Goal: Browse casually: Explore the website without a specific task or goal

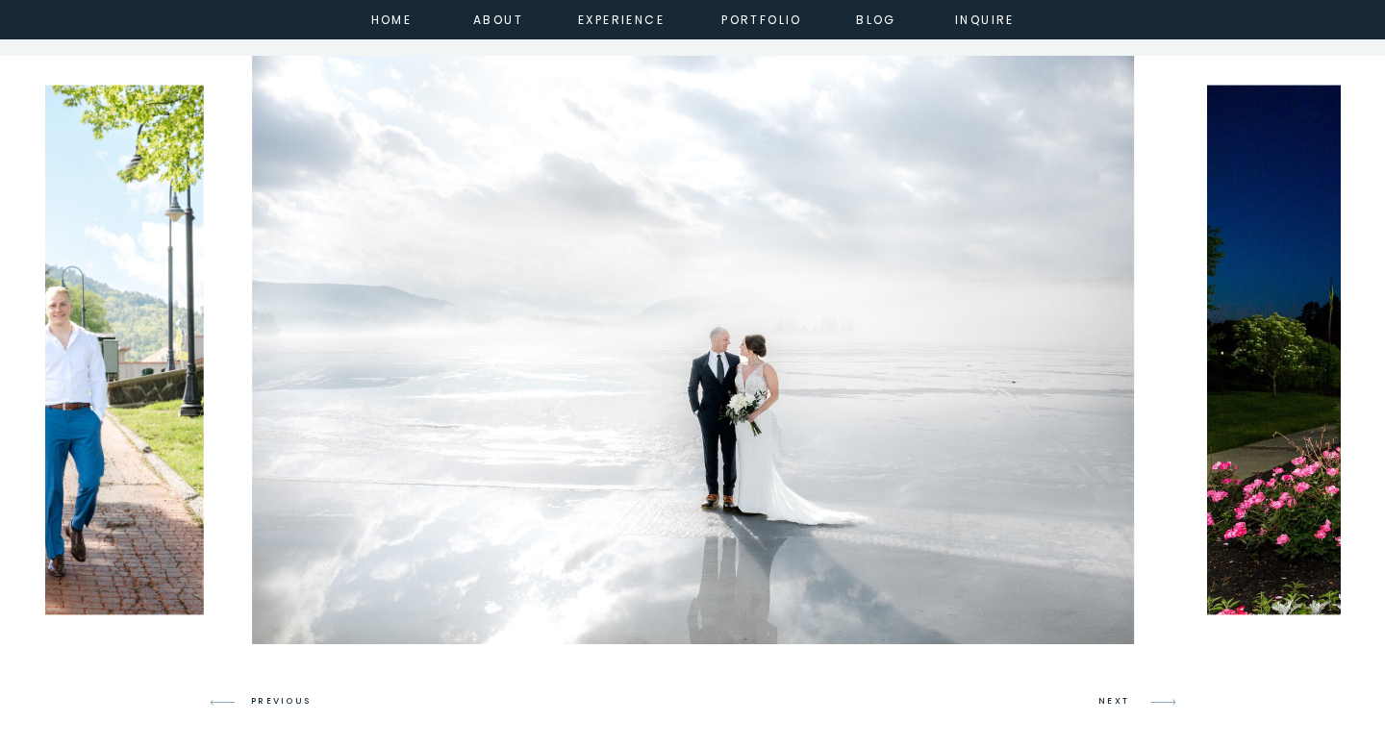
scroll to position [4836, 0]
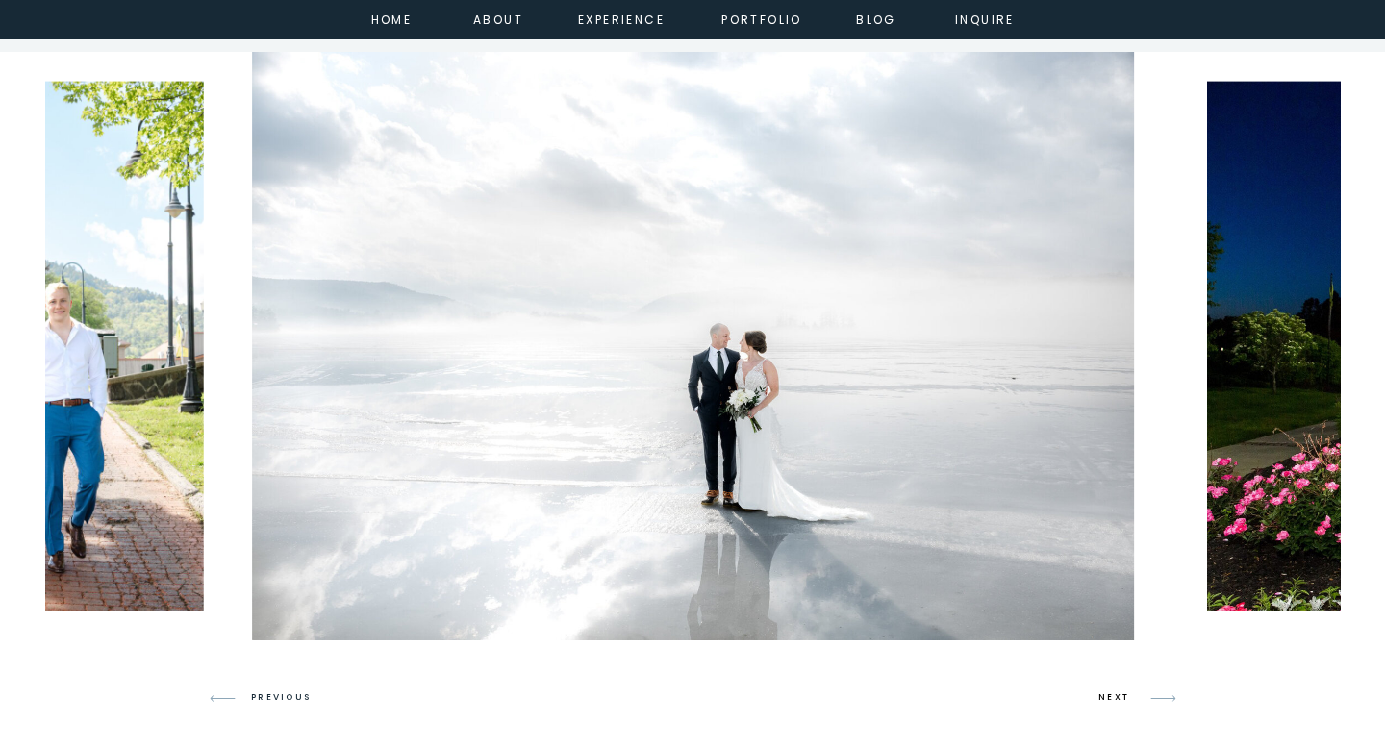
click at [1112, 693] on h3 "NEXT" at bounding box center [1116, 697] width 37 height 17
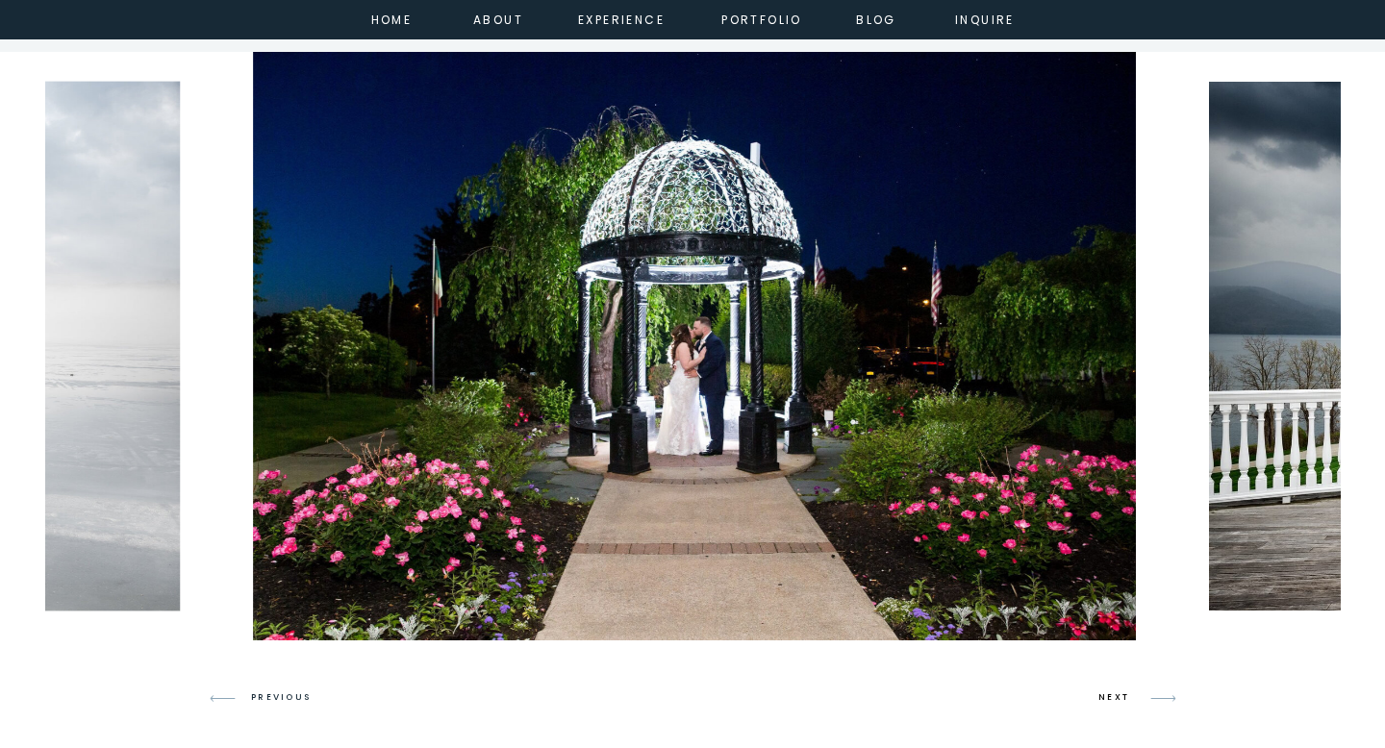
click at [1112, 693] on h3 "NEXT" at bounding box center [1116, 697] width 37 height 17
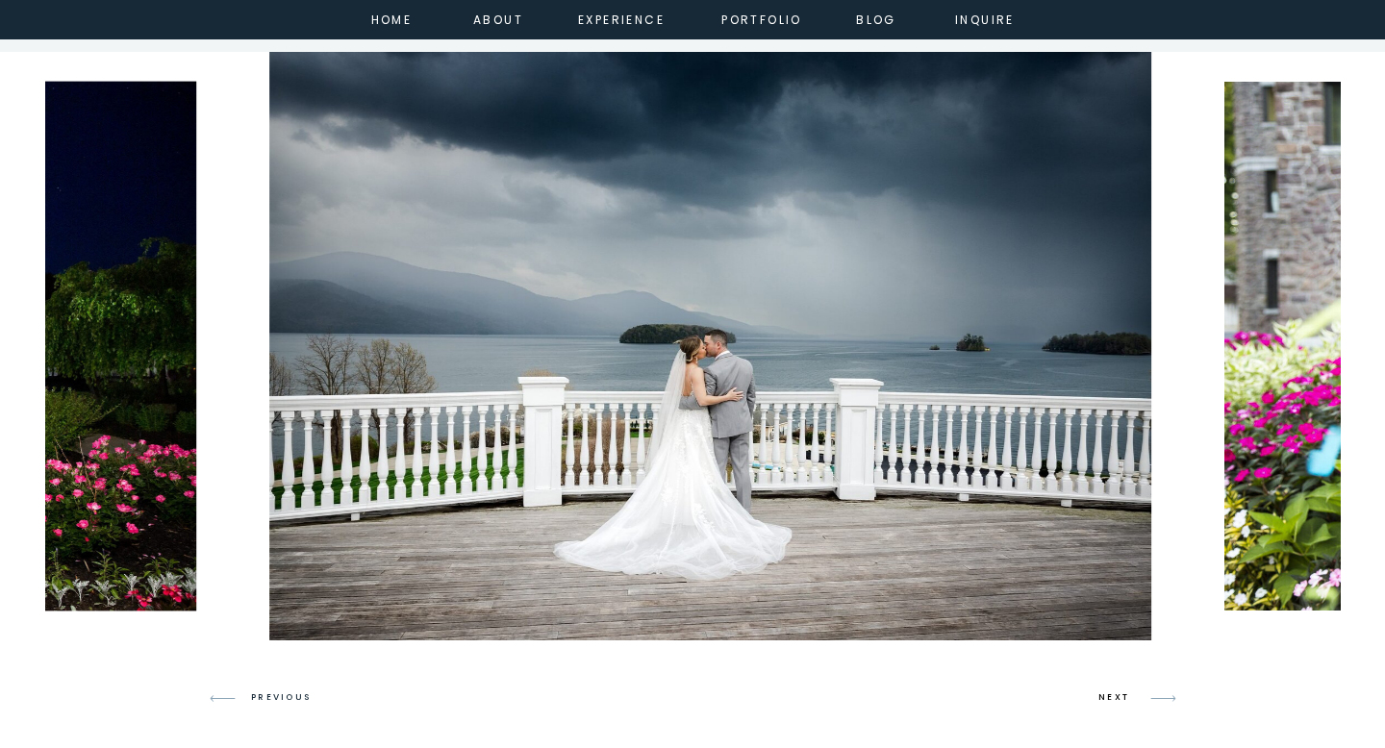
click at [1112, 693] on h3 "NEXT" at bounding box center [1116, 697] width 37 height 17
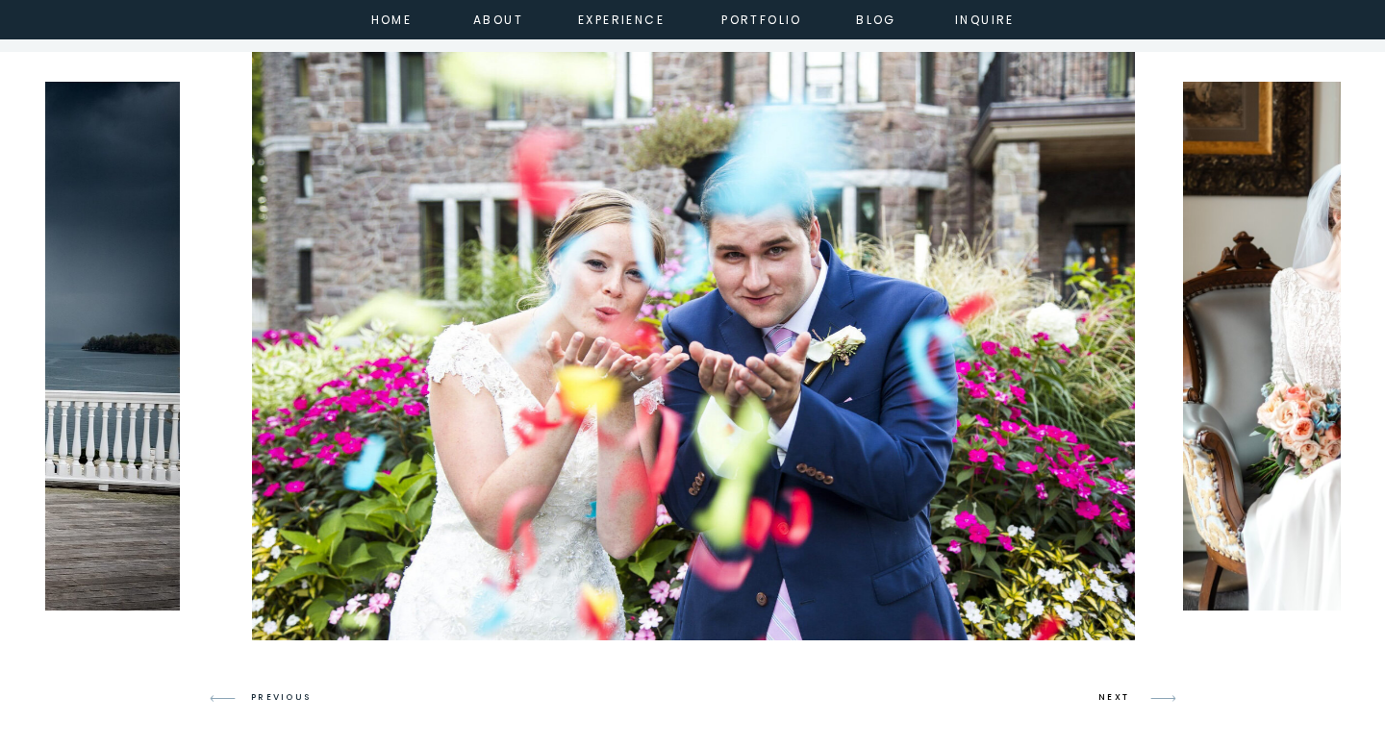
click at [1112, 693] on h3 "NEXT" at bounding box center [1116, 697] width 37 height 17
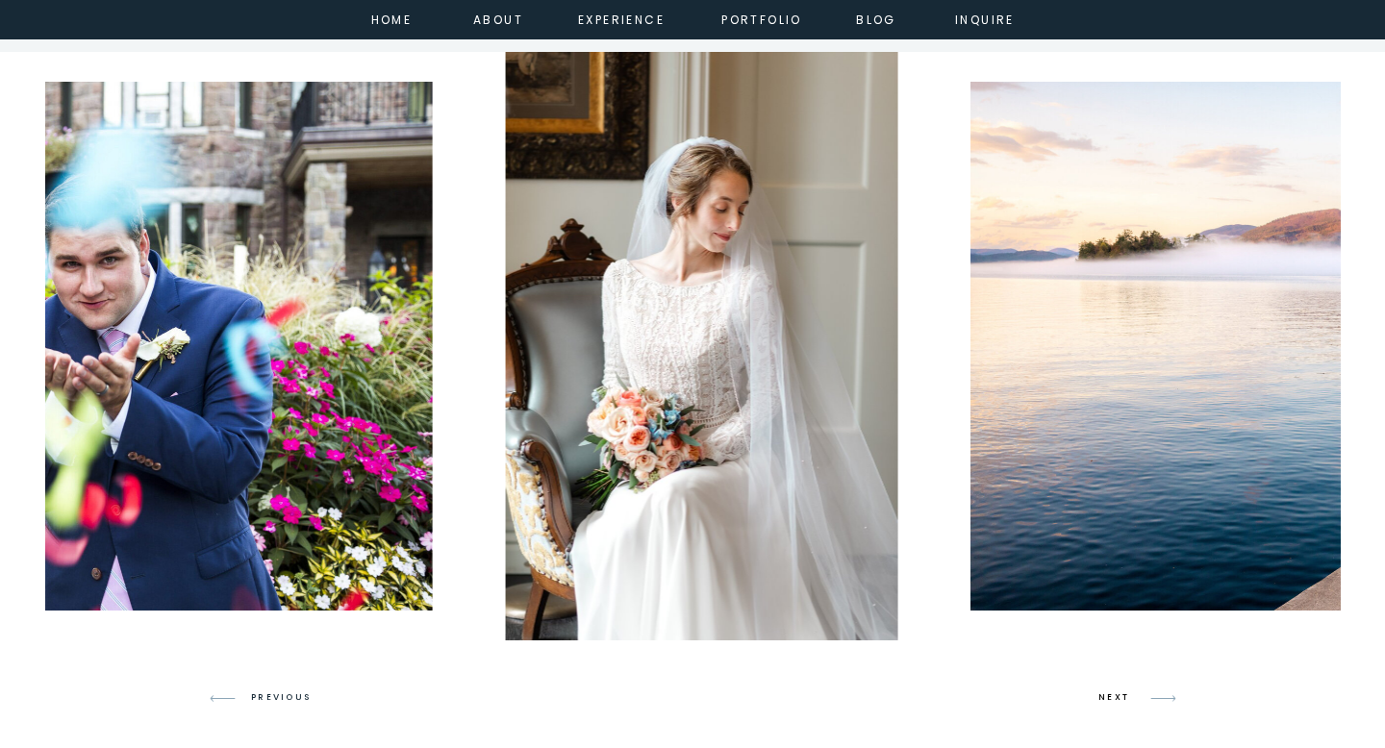
click at [1112, 693] on h3 "NEXT" at bounding box center [1116, 697] width 37 height 17
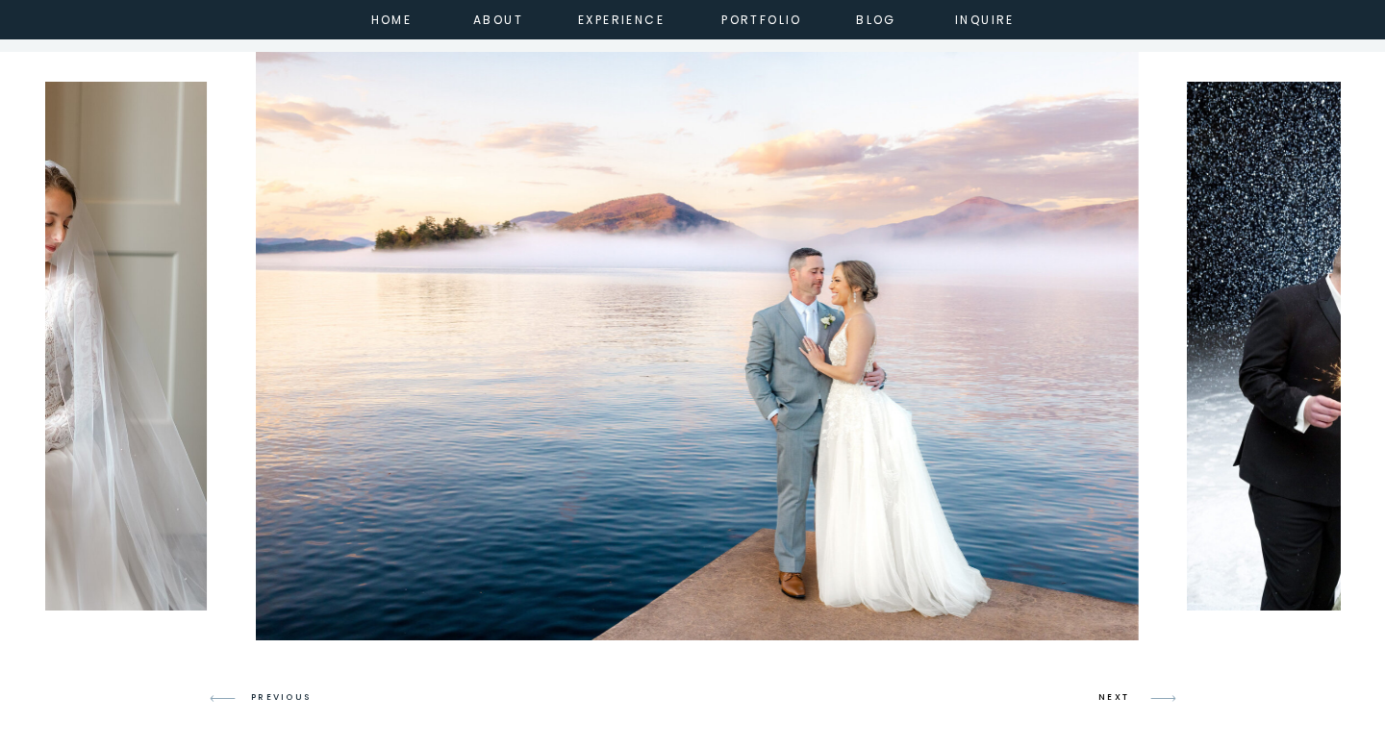
click at [1112, 693] on h3 "NEXT" at bounding box center [1116, 697] width 37 height 17
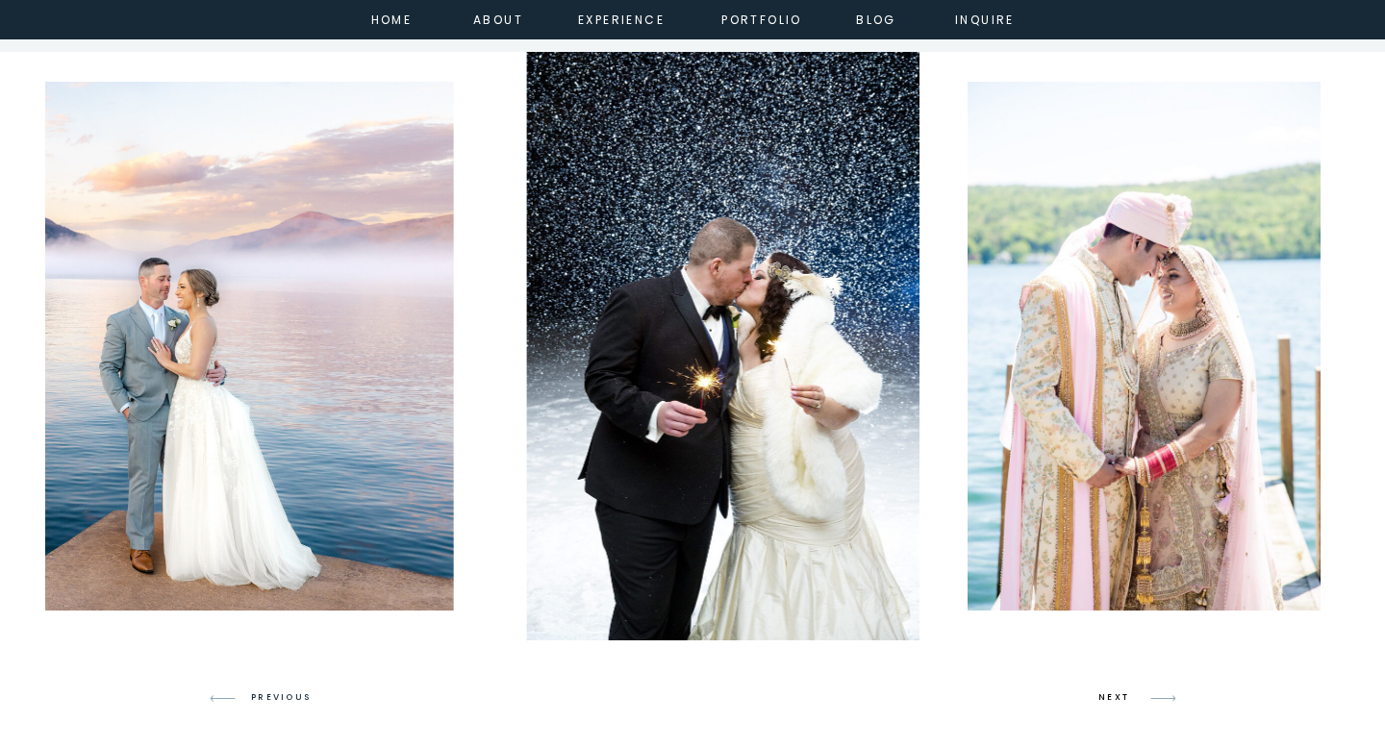
click at [1112, 693] on h3 "NEXT" at bounding box center [1116, 697] width 37 height 17
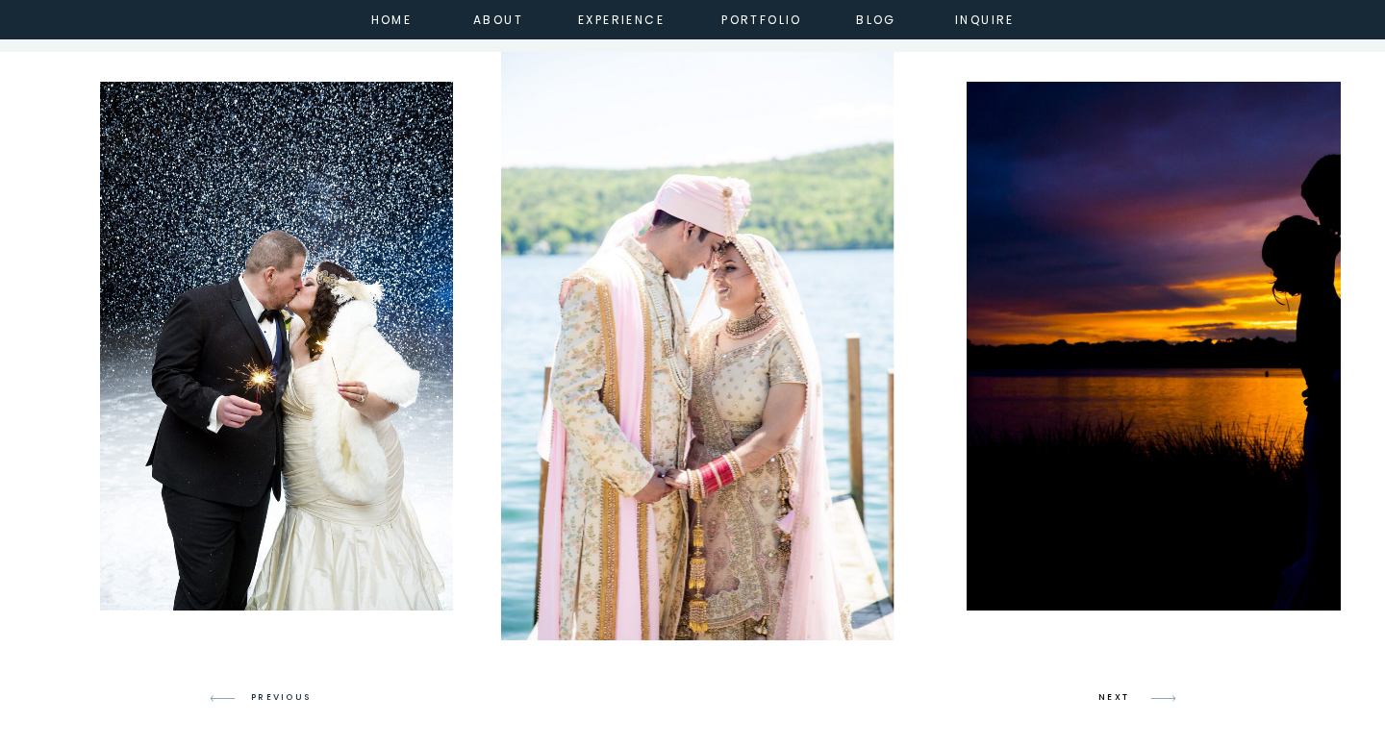
click at [1112, 693] on h3 "NEXT" at bounding box center [1116, 697] width 37 height 17
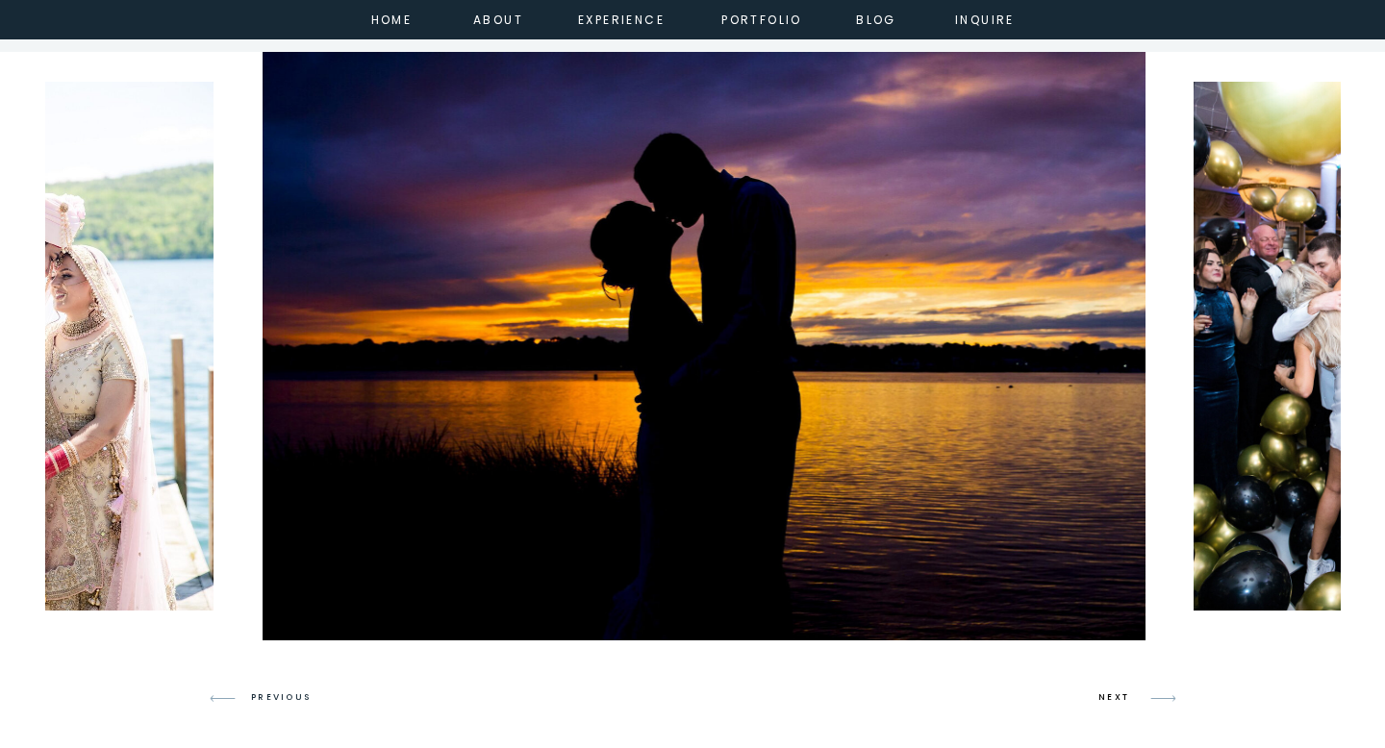
click at [1112, 693] on h3 "NEXT" at bounding box center [1116, 697] width 37 height 17
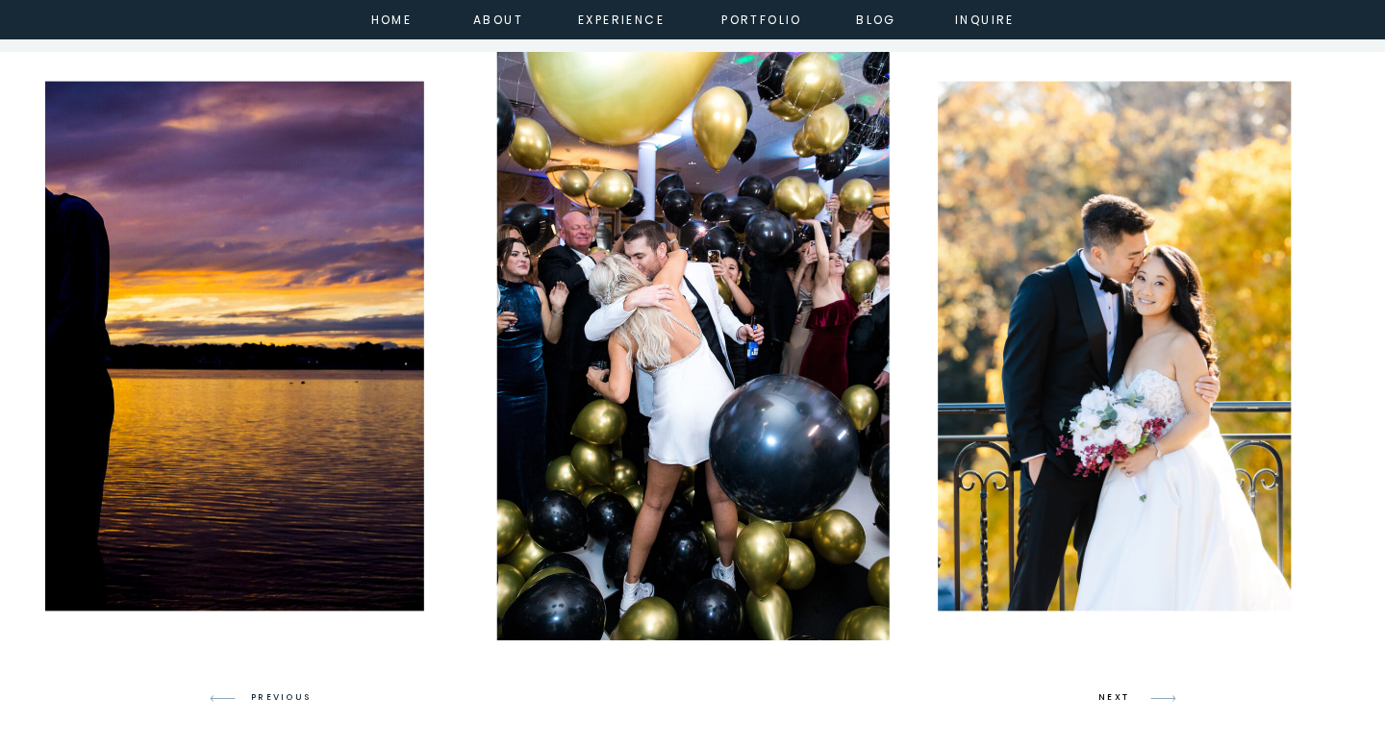
click at [1112, 693] on h3 "NEXT" at bounding box center [1116, 697] width 37 height 17
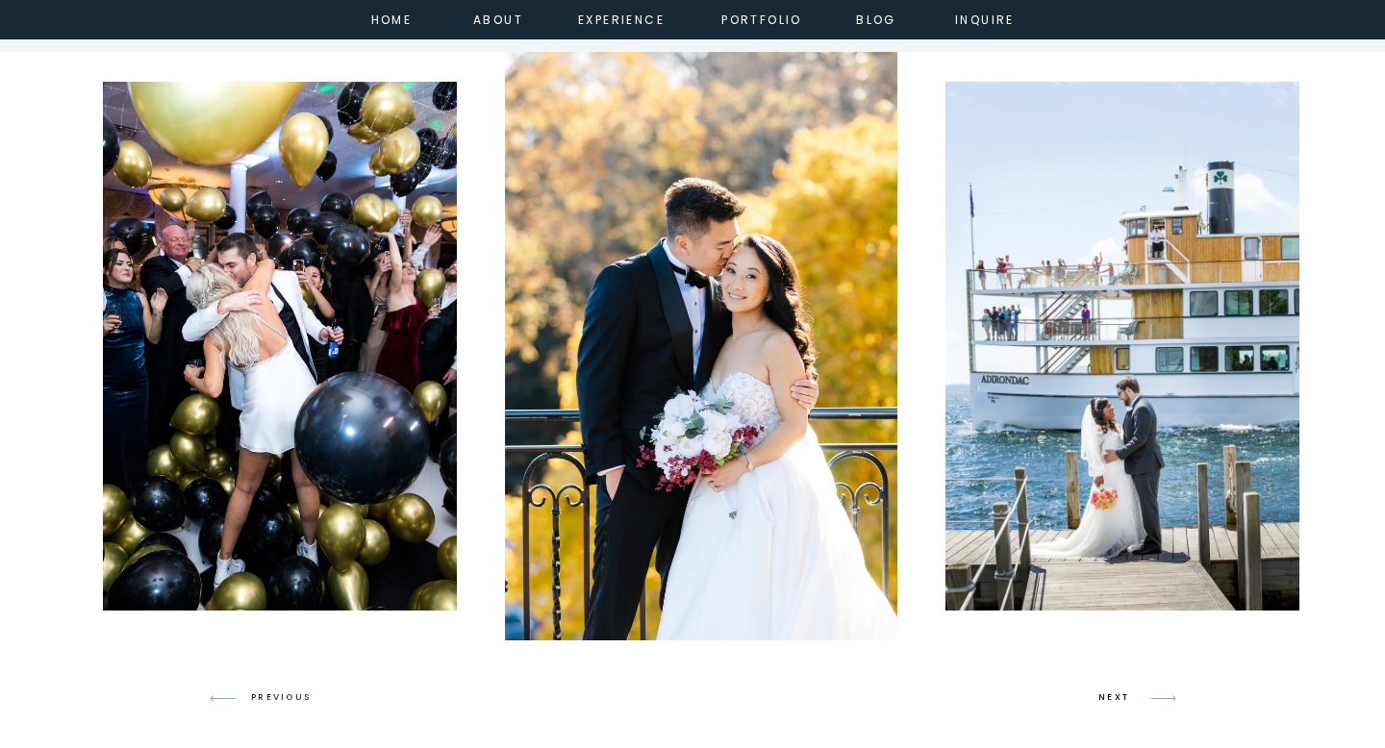
click at [1112, 693] on h3 "NEXT" at bounding box center [1116, 697] width 37 height 17
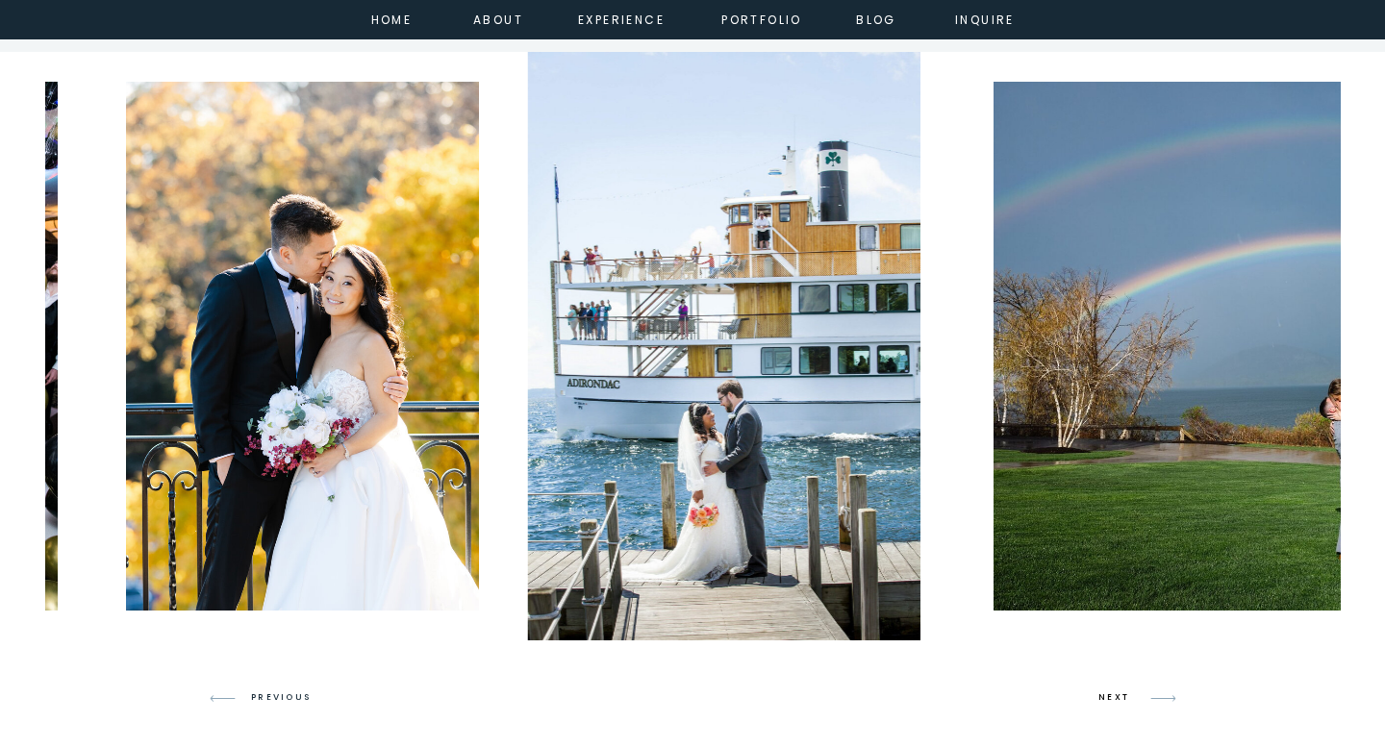
click at [1112, 693] on h3 "NEXT" at bounding box center [1116, 697] width 37 height 17
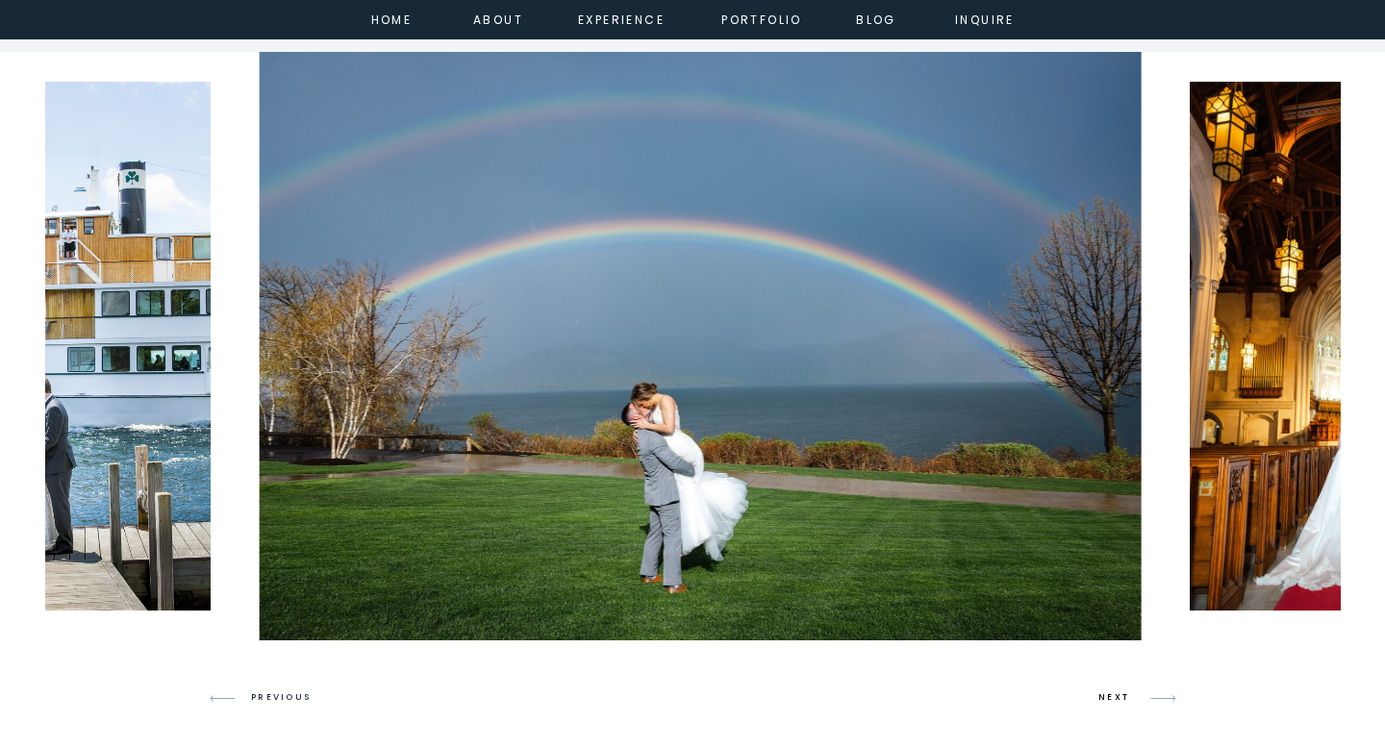
click at [1112, 693] on h3 "NEXT" at bounding box center [1116, 697] width 37 height 17
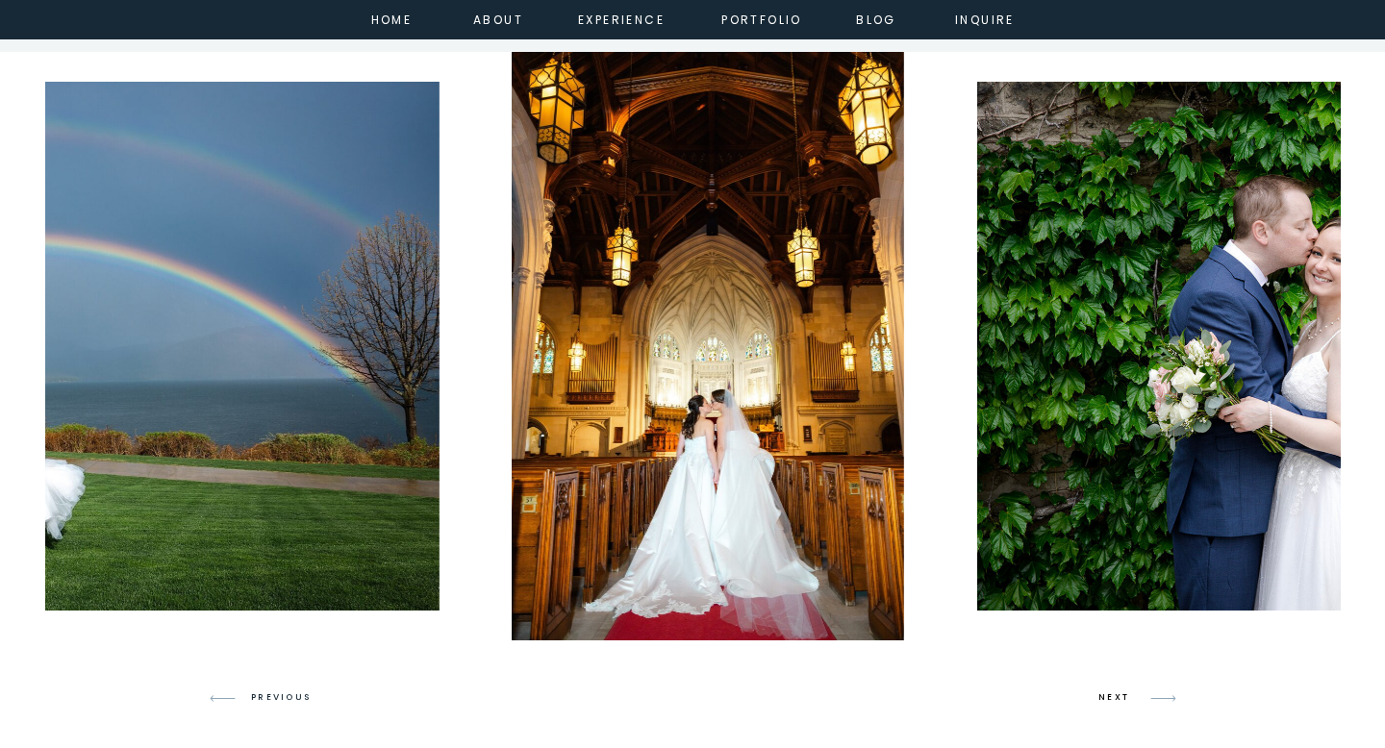
click at [1112, 693] on h3 "NEXT" at bounding box center [1116, 697] width 37 height 17
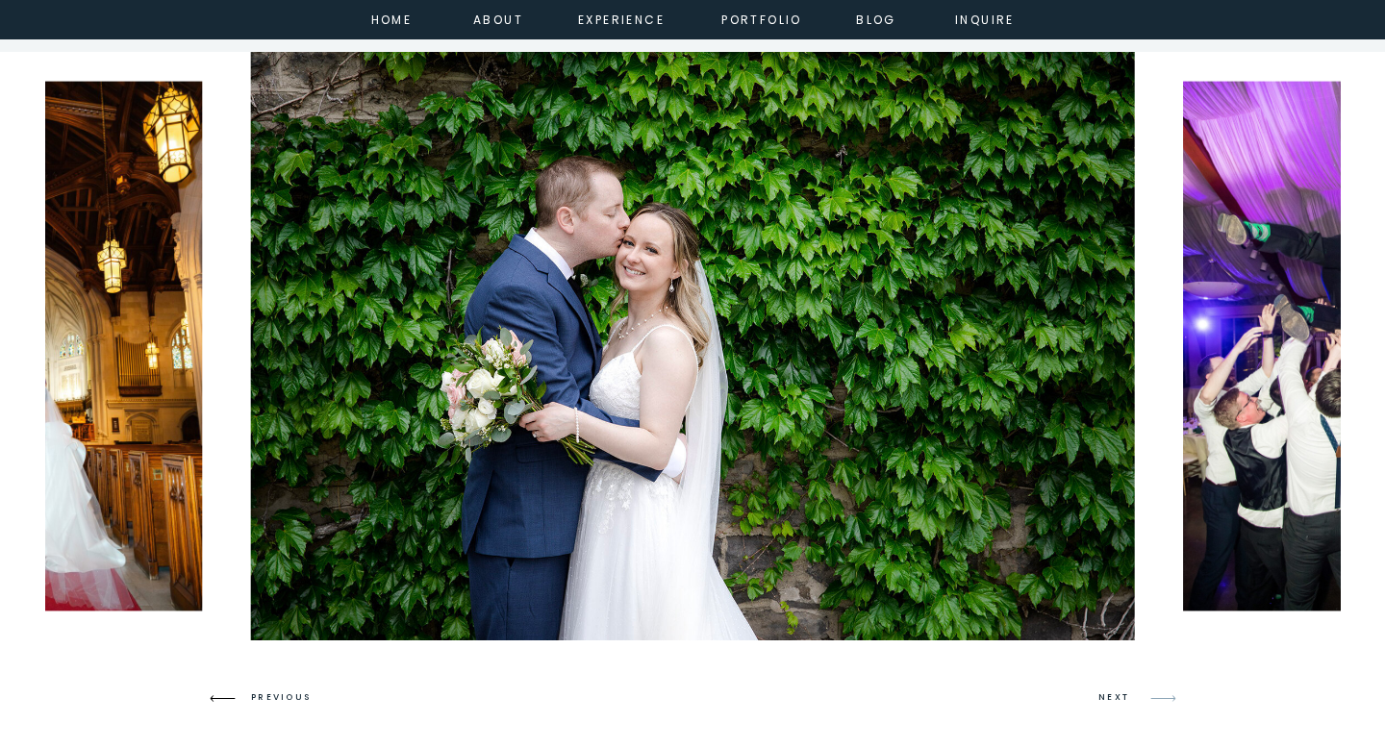
click at [222, 694] on icon at bounding box center [222, 698] width 45 height 45
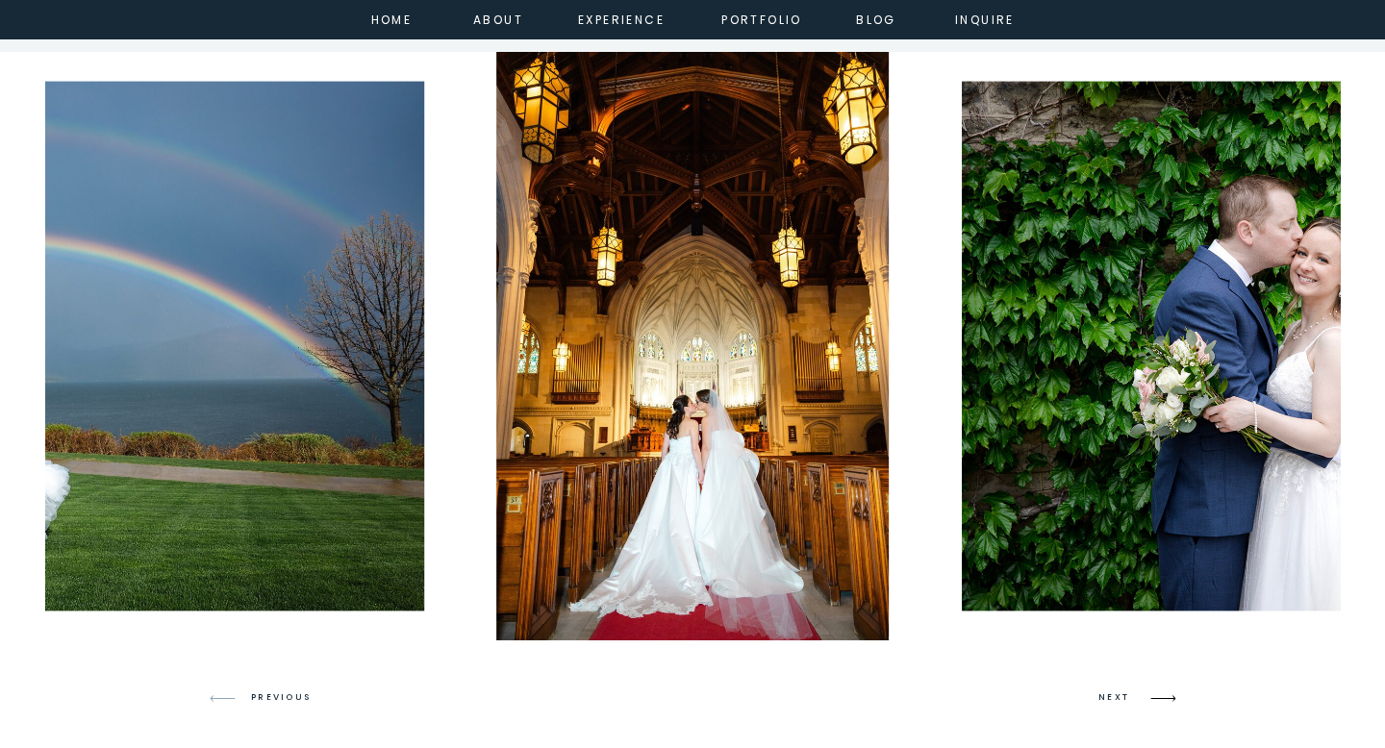
click at [1168, 695] on icon at bounding box center [1162, 698] width 45 height 45
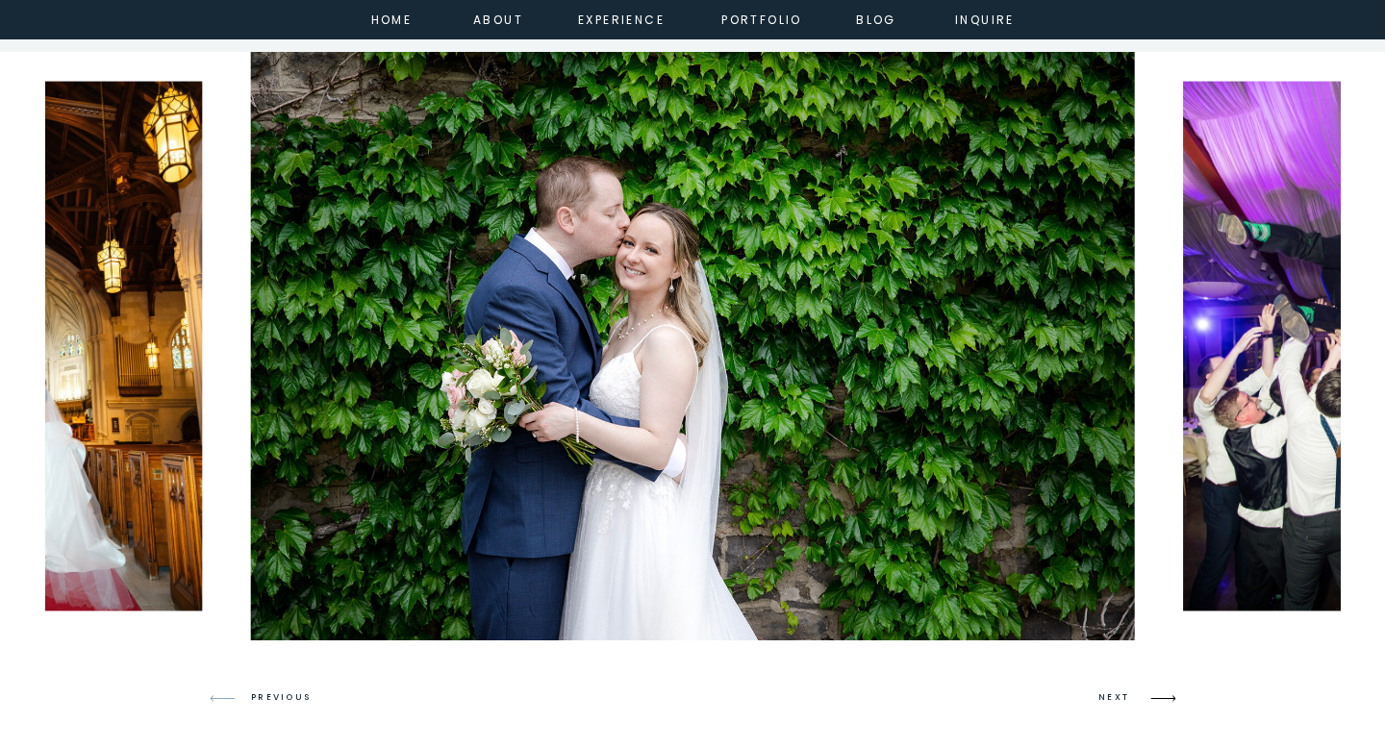
click at [1168, 695] on icon at bounding box center [1162, 698] width 45 height 45
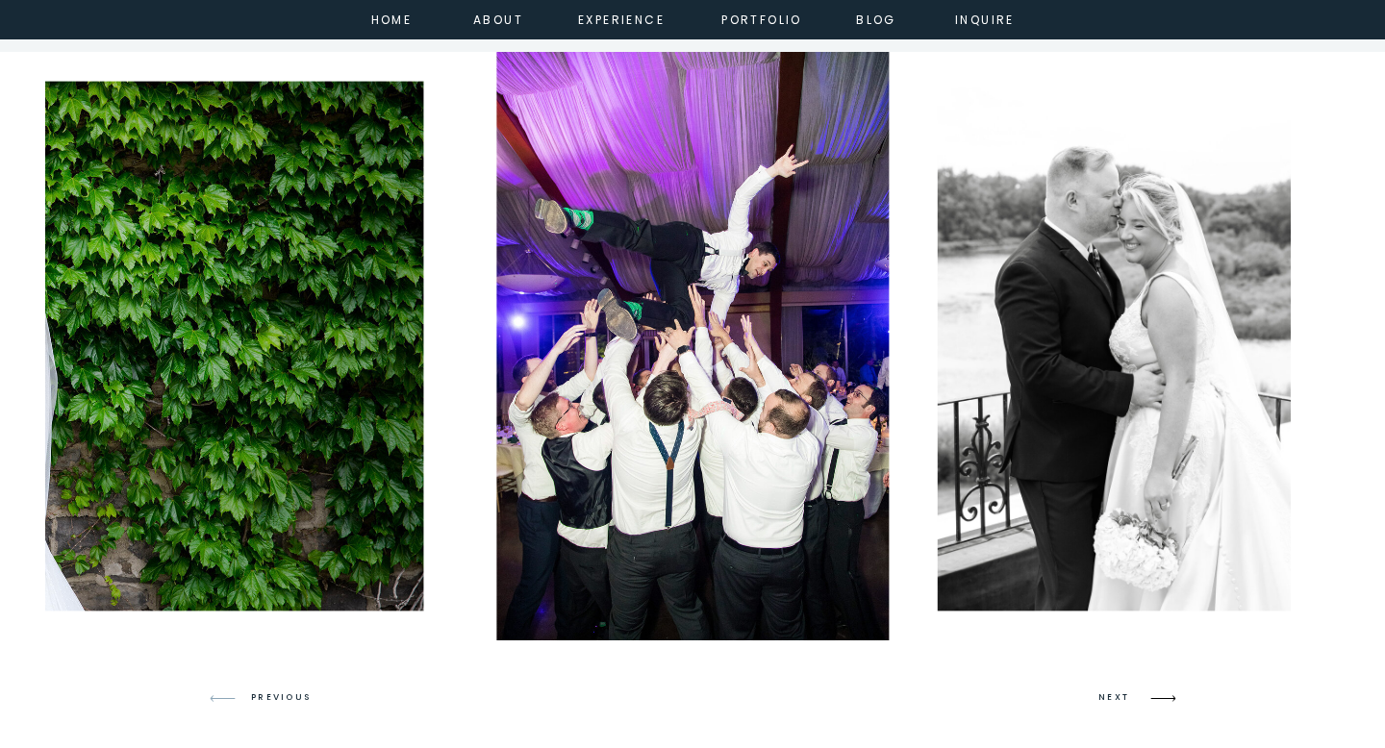
click at [1168, 695] on icon at bounding box center [1162, 698] width 45 height 45
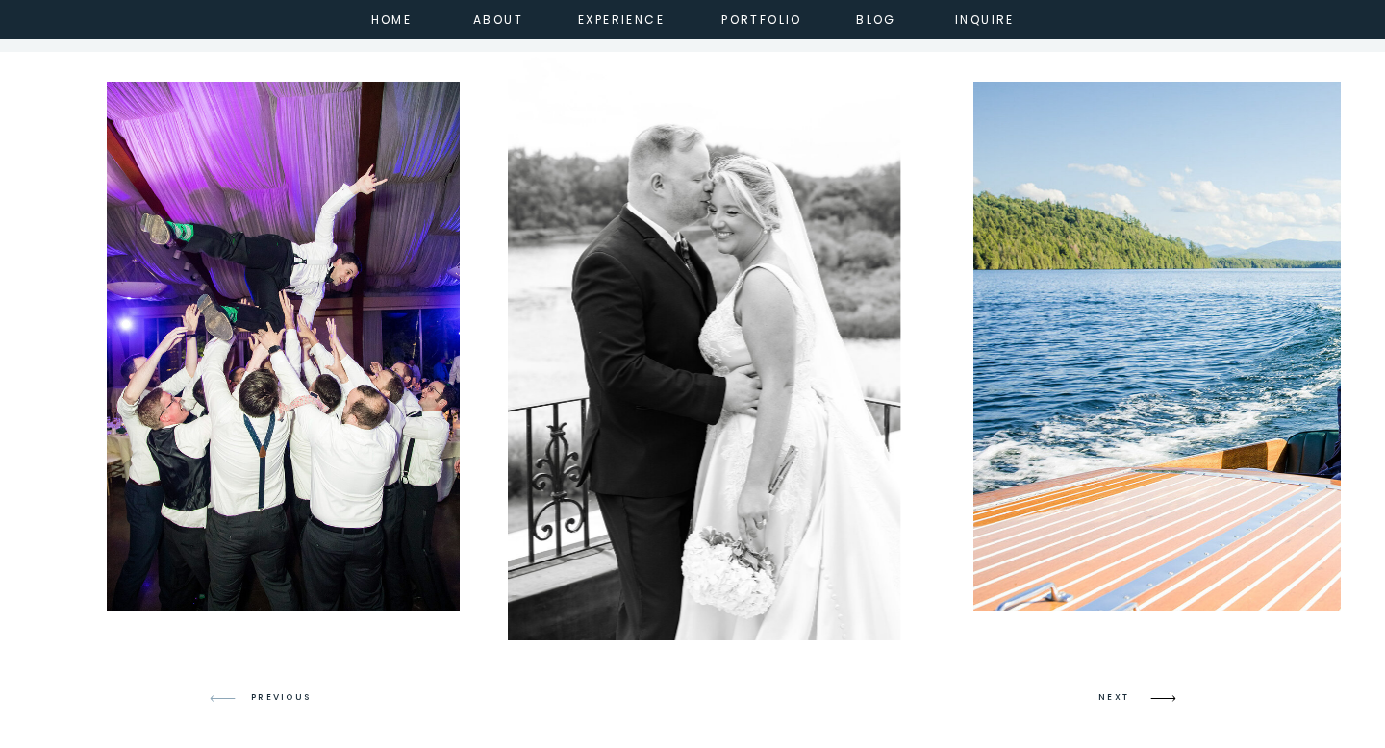
click at [1168, 695] on icon at bounding box center [1162, 698] width 45 height 45
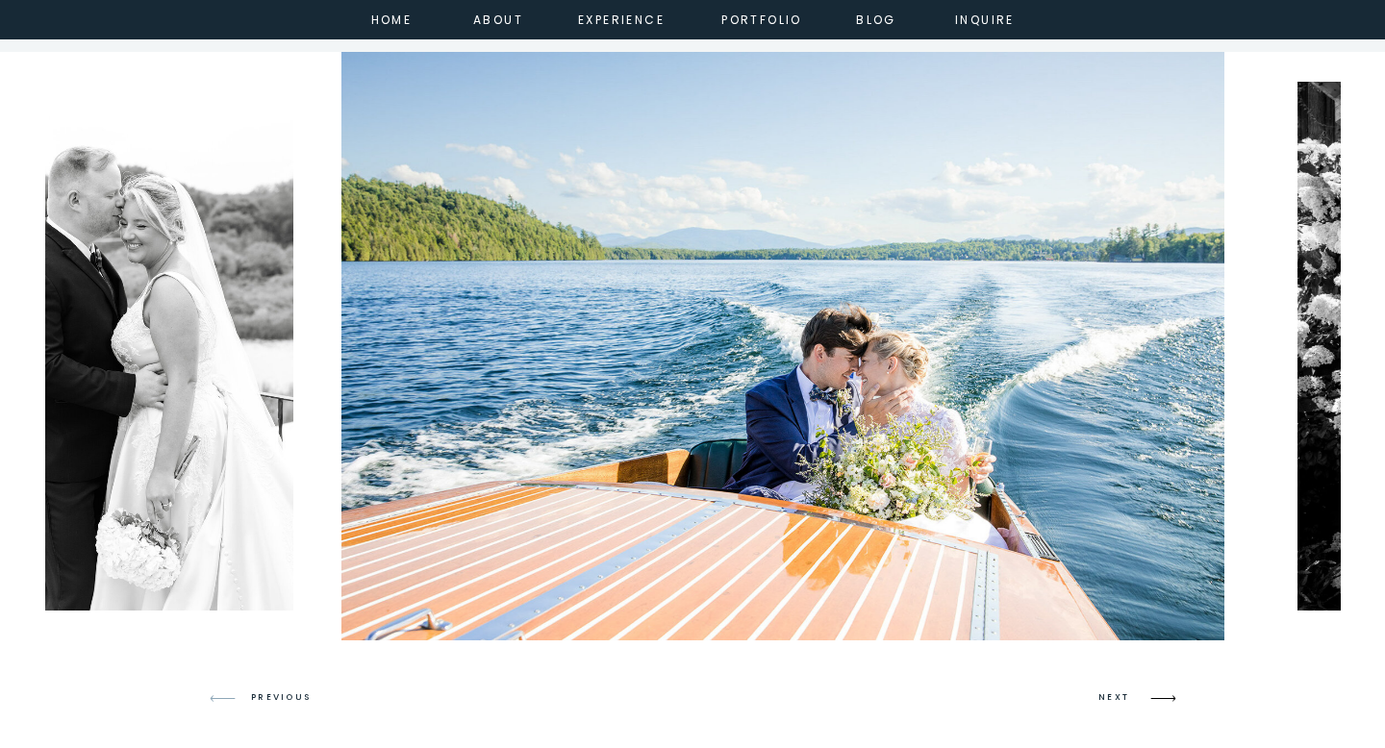
click at [1168, 695] on icon at bounding box center [1162, 698] width 45 height 45
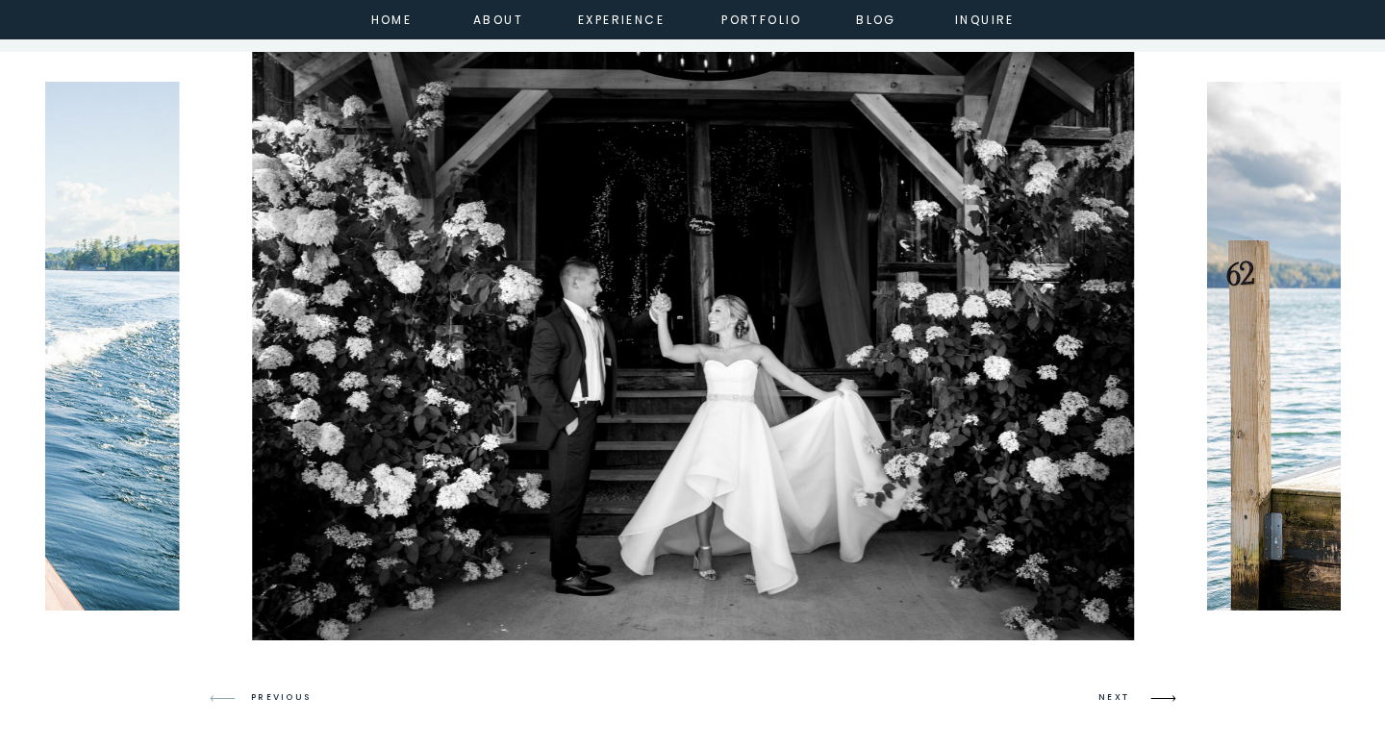
click at [1168, 695] on icon at bounding box center [1162, 698] width 45 height 45
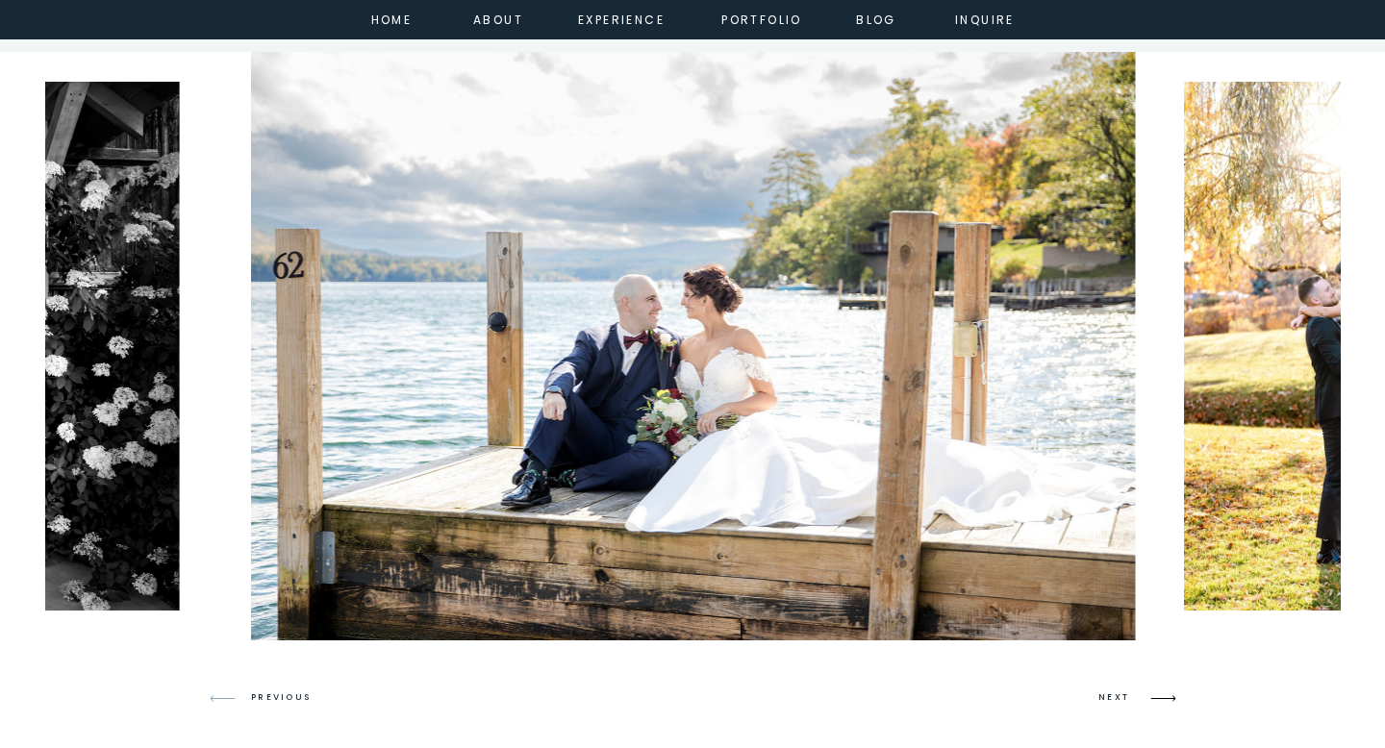
click at [1168, 695] on icon at bounding box center [1162, 698] width 45 height 45
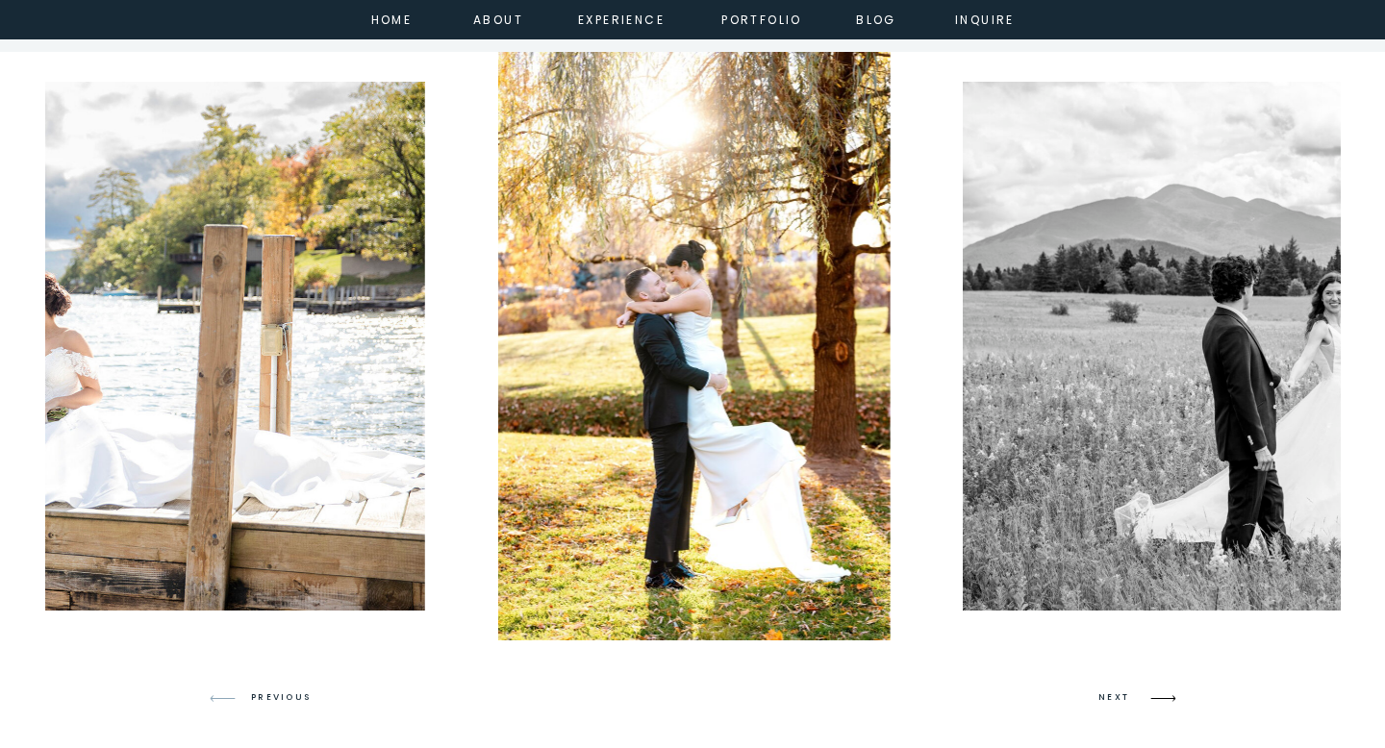
click at [1168, 695] on icon at bounding box center [1162, 698] width 45 height 45
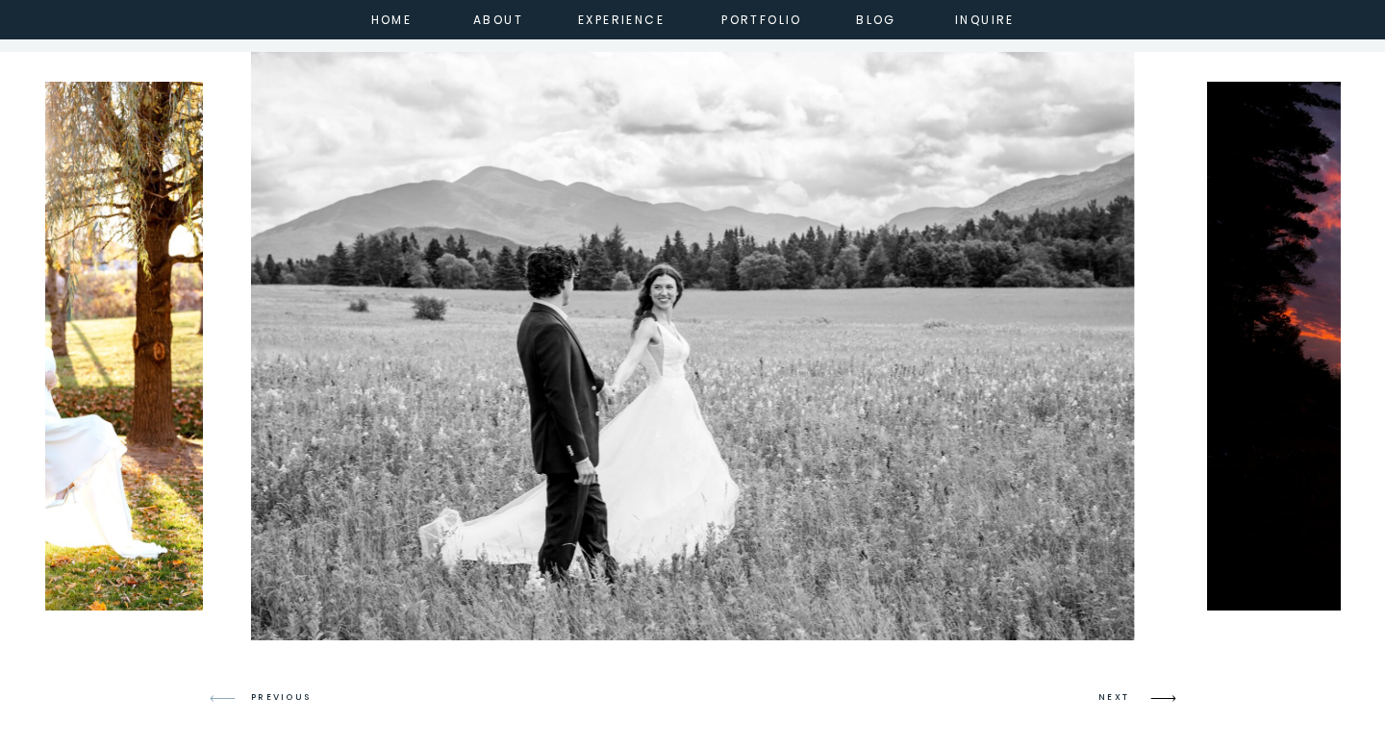
click at [1168, 695] on icon at bounding box center [1162, 698] width 45 height 45
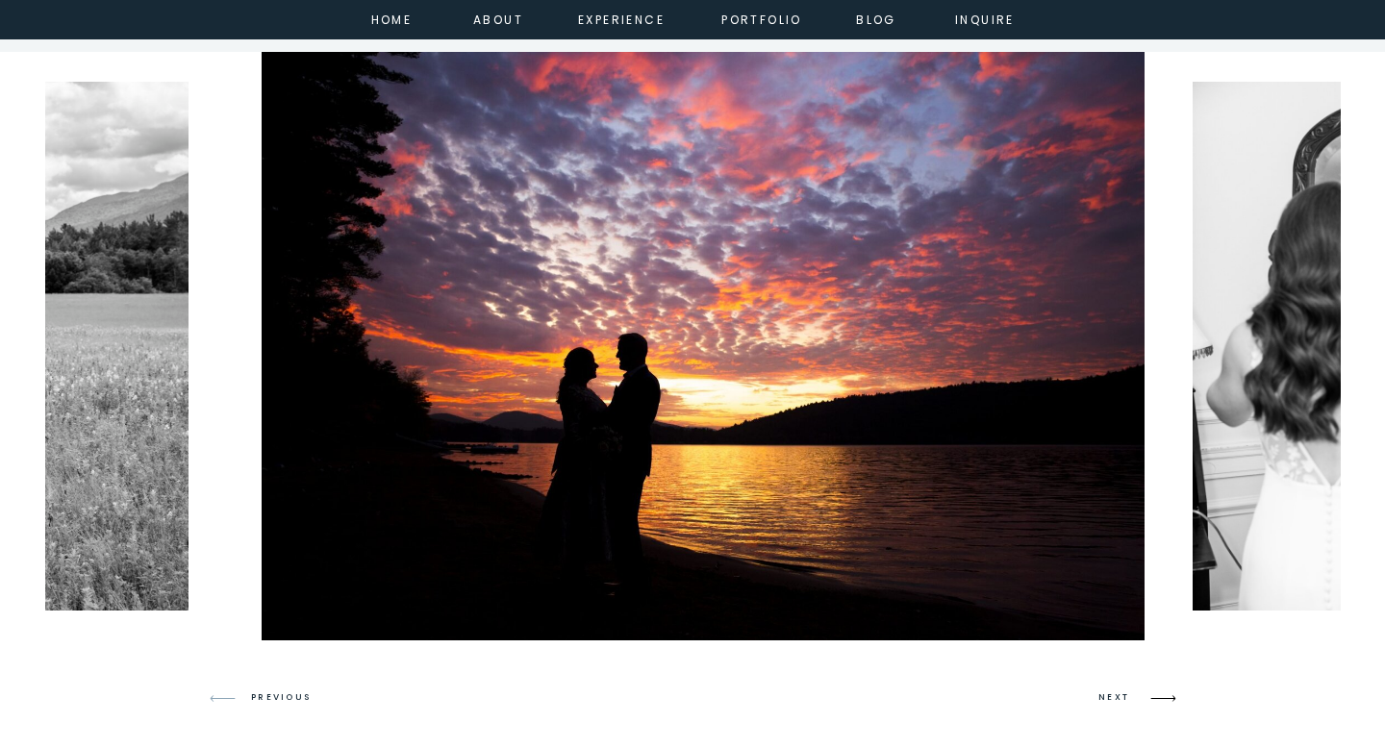
click at [1168, 695] on icon at bounding box center [1162, 698] width 45 height 45
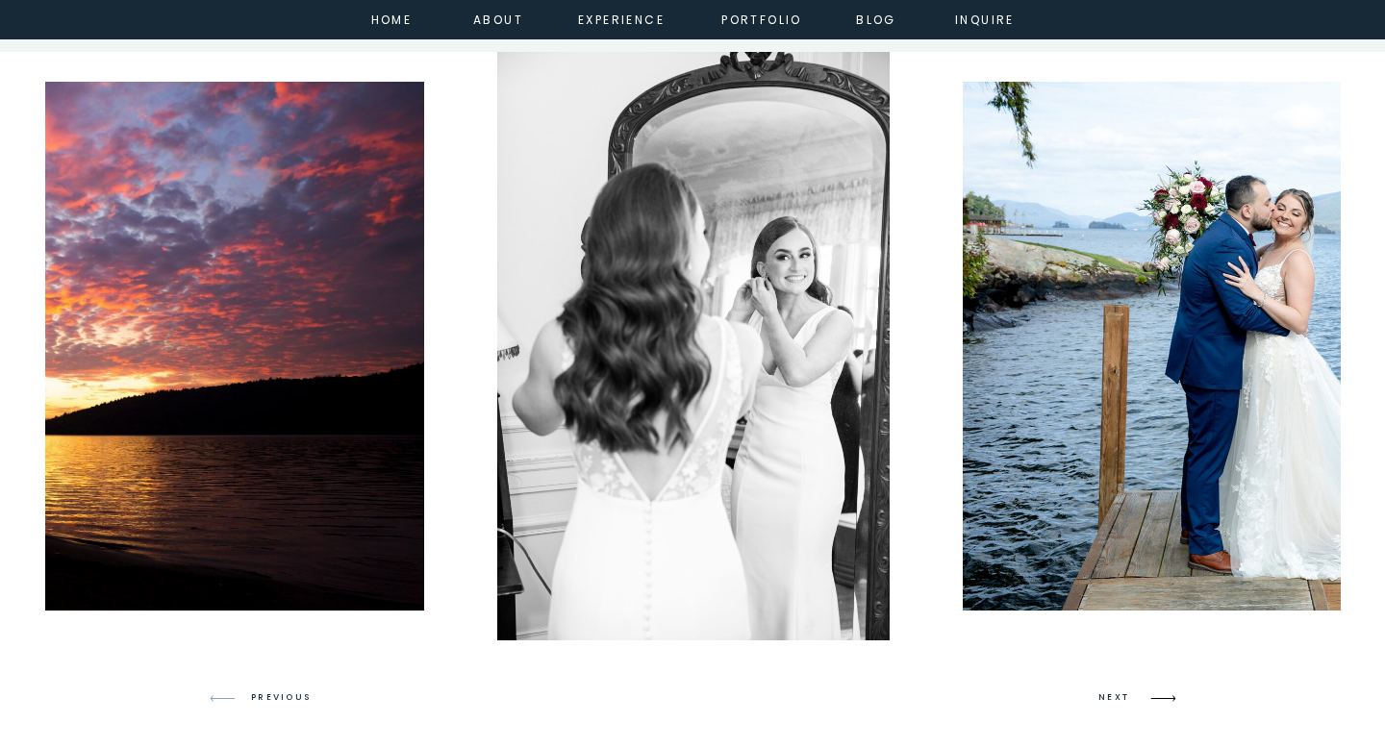
click at [1168, 695] on icon at bounding box center [1162, 698] width 45 height 45
